Goal: Task Accomplishment & Management: Manage account settings

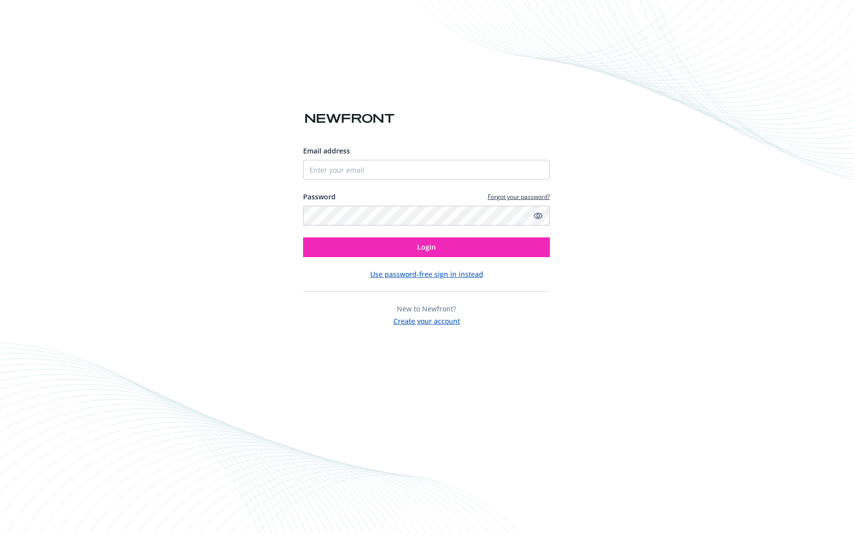
click at [343, 172] on input "Email address" at bounding box center [426, 170] width 247 height 20
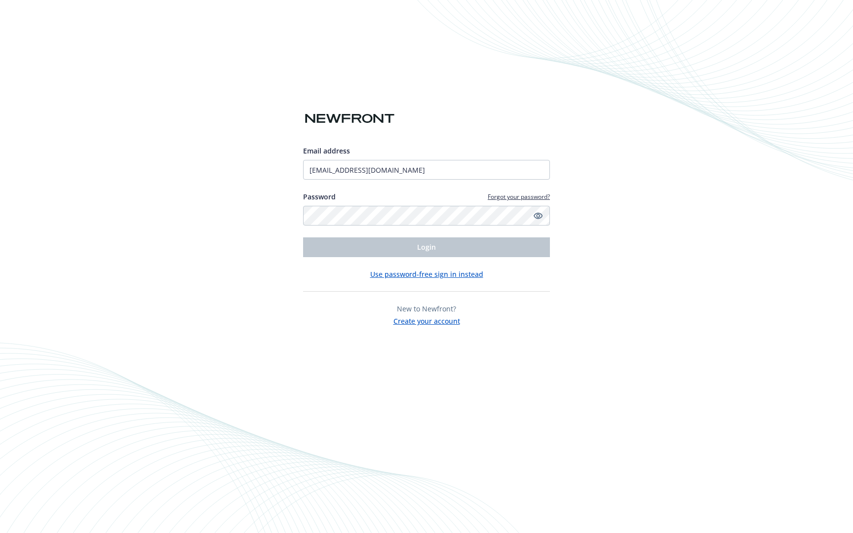
type input "[EMAIL_ADDRESS][DOMAIN_NAME]"
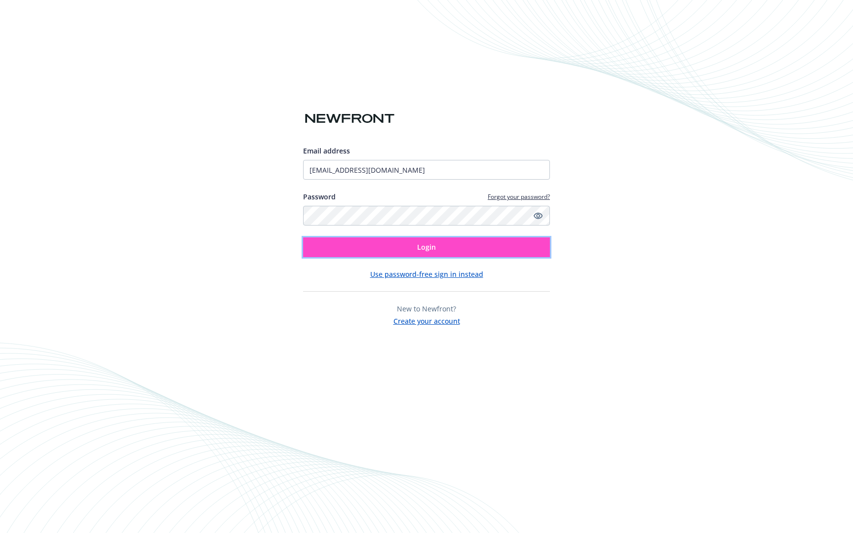
click at [387, 241] on button "Login" at bounding box center [426, 247] width 247 height 20
